Goal: Transaction & Acquisition: Obtain resource

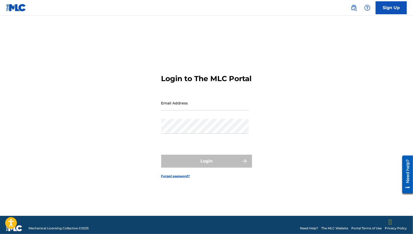
click at [192, 110] on input "Email Address" at bounding box center [205, 103] width 88 height 15
type input "[EMAIL_ADDRESS][DOMAIN_NAME]"
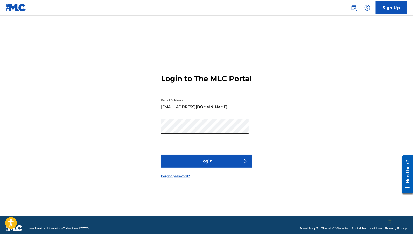
click at [200, 164] on button "Login" at bounding box center [206, 161] width 91 height 13
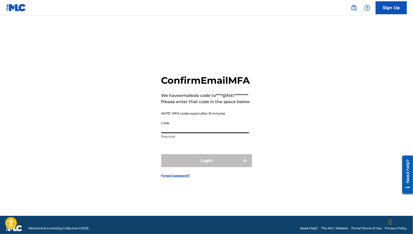
click at [182, 133] on input "Code" at bounding box center [205, 126] width 88 height 15
paste input "478634"
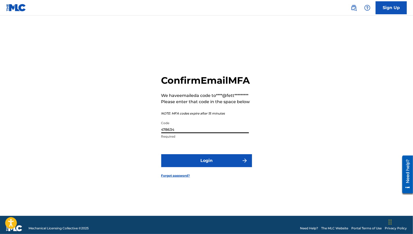
type input "478634"
click at [208, 167] on button "Login" at bounding box center [206, 160] width 91 height 13
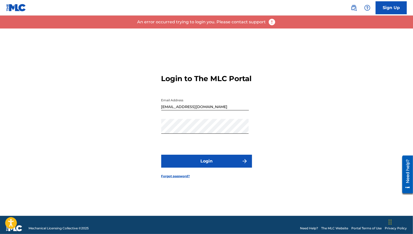
click at [219, 167] on button "Login" at bounding box center [206, 161] width 91 height 13
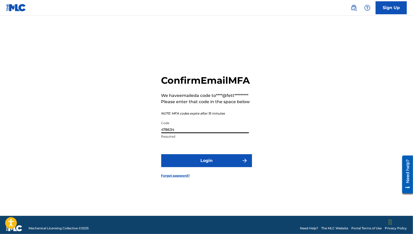
click at [186, 133] on input "478634" at bounding box center [205, 126] width 88 height 15
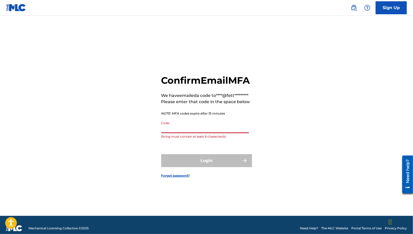
paste input "556755"
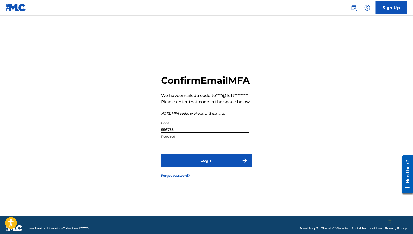
type input "556755"
click at [203, 167] on button "Login" at bounding box center [206, 160] width 91 height 13
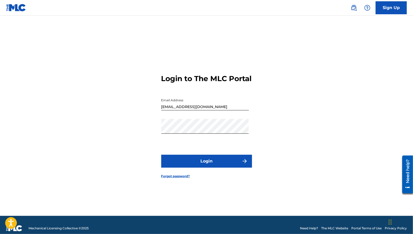
click at [223, 168] on button "Login" at bounding box center [206, 161] width 91 height 13
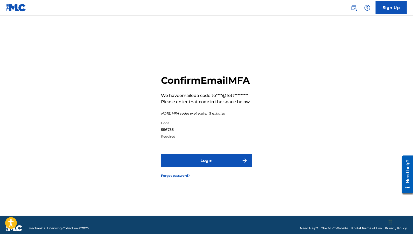
click at [220, 133] on input "556755" at bounding box center [205, 126] width 88 height 15
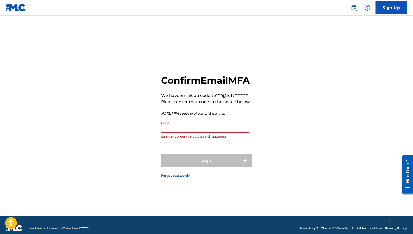
paste input "475367"
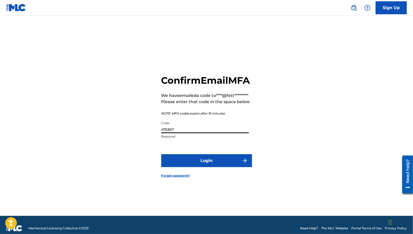
type input "475367"
click at [191, 167] on button "Login" at bounding box center [206, 160] width 91 height 13
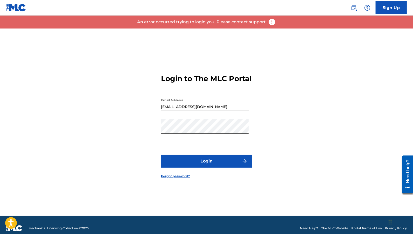
click at [16, 7] on img at bounding box center [16, 8] width 20 height 8
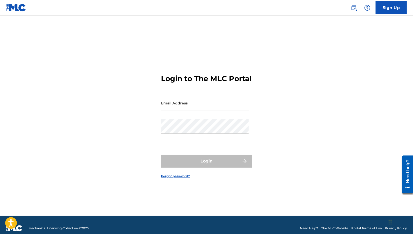
click at [180, 109] on input "Email Address" at bounding box center [205, 103] width 88 height 15
type input "[EMAIL_ADDRESS][DOMAIN_NAME]"
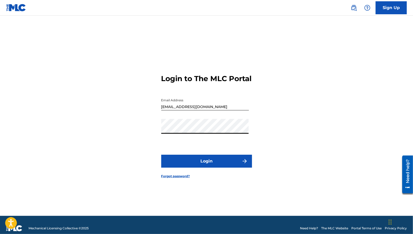
click at [206, 168] on button "Login" at bounding box center [206, 161] width 91 height 13
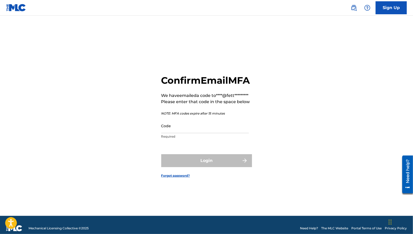
click at [200, 133] on input "Code" at bounding box center [205, 126] width 88 height 15
paste input "786106"
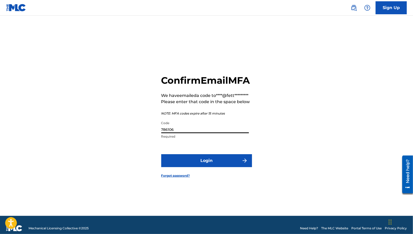
type input "786106"
click at [199, 167] on button "Login" at bounding box center [206, 160] width 91 height 13
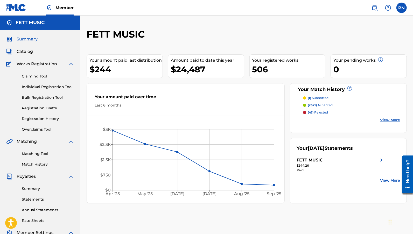
click at [35, 197] on link "Statements" at bounding box center [48, 199] width 52 height 5
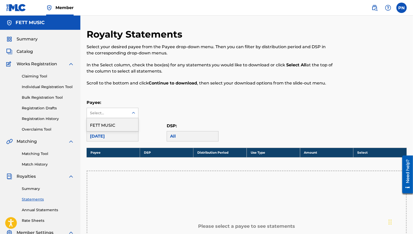
click at [131, 110] on div at bounding box center [133, 112] width 9 height 9
click at [115, 129] on div "FETT MUSIC" at bounding box center [112, 124] width 51 height 13
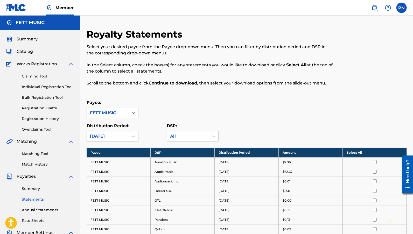
click at [360, 155] on th "Select All" at bounding box center [375, 153] width 64 height 10
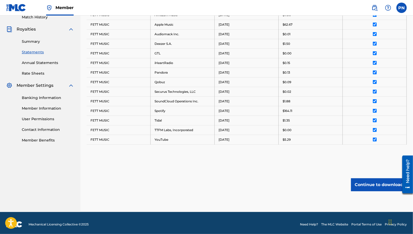
click at [380, 182] on button "Continue to download" at bounding box center [379, 185] width 56 height 13
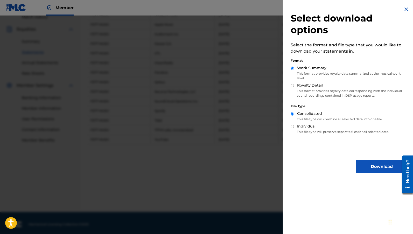
click at [312, 86] on label "Royalty Detail" at bounding box center [310, 85] width 26 height 5
click at [294, 86] on input "Royalty Detail" at bounding box center [292, 85] width 3 height 3
radio input "true"
click at [371, 164] on button "Download" at bounding box center [382, 166] width 52 height 13
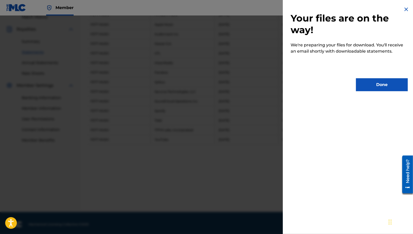
click at [375, 90] on button "Done" at bounding box center [382, 84] width 52 height 13
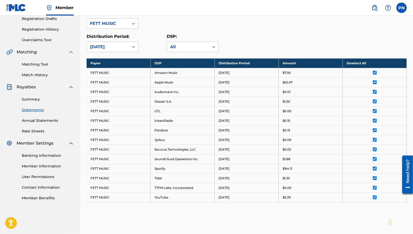
scroll to position [87, 0]
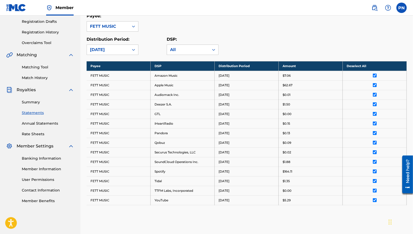
click at [33, 104] on link "Summary" at bounding box center [48, 102] width 52 height 5
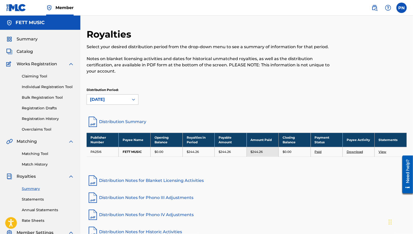
click at [354, 152] on link "Download" at bounding box center [355, 152] width 16 height 4
click at [32, 199] on link "Statements" at bounding box center [48, 199] width 52 height 5
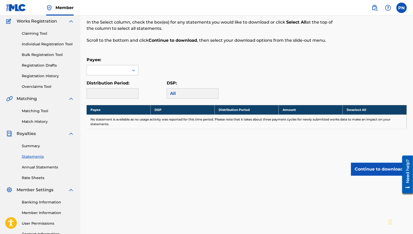
scroll to position [87, 0]
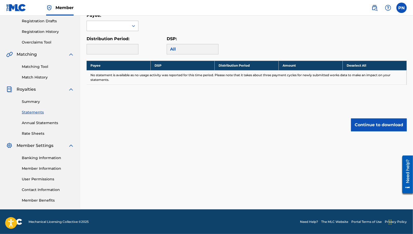
click at [124, 24] on div at bounding box center [108, 26] width 42 height 10
click at [126, 37] on div "FETT MUSIC" at bounding box center [112, 37] width 51 height 13
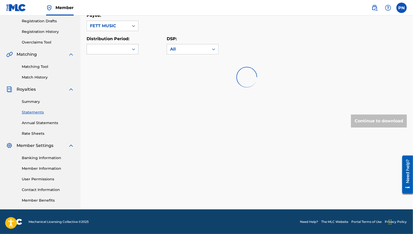
click at [134, 49] on icon at bounding box center [133, 50] width 3 height 2
click at [128, 63] on div at bounding box center [247, 77] width 321 height 33
click at [128, 52] on div at bounding box center [108, 49] width 42 height 10
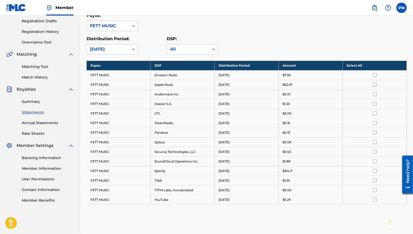
click at [357, 66] on th "Select All" at bounding box center [375, 66] width 64 height 10
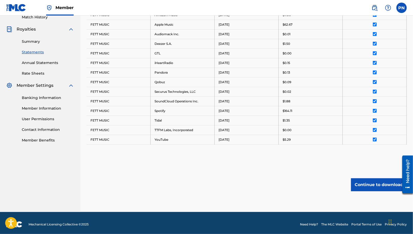
click at [374, 185] on button "Continue to download" at bounding box center [379, 185] width 56 height 13
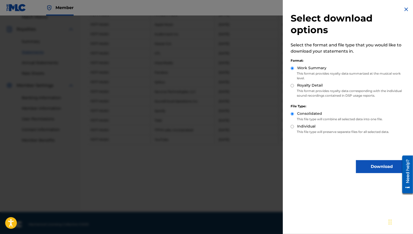
click at [313, 84] on label "Royalty Detail" at bounding box center [310, 85] width 26 height 5
click at [294, 84] on input "Royalty Detail" at bounding box center [292, 85] width 3 height 3
radio input "true"
click at [370, 164] on button "Download" at bounding box center [382, 166] width 52 height 13
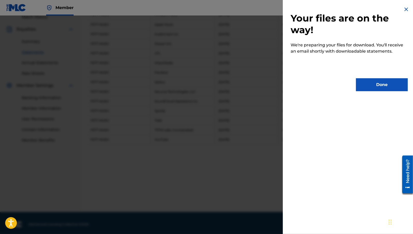
click at [380, 90] on button "Done" at bounding box center [382, 84] width 52 height 13
